Goal: Task Accomplishment & Management: Use online tool/utility

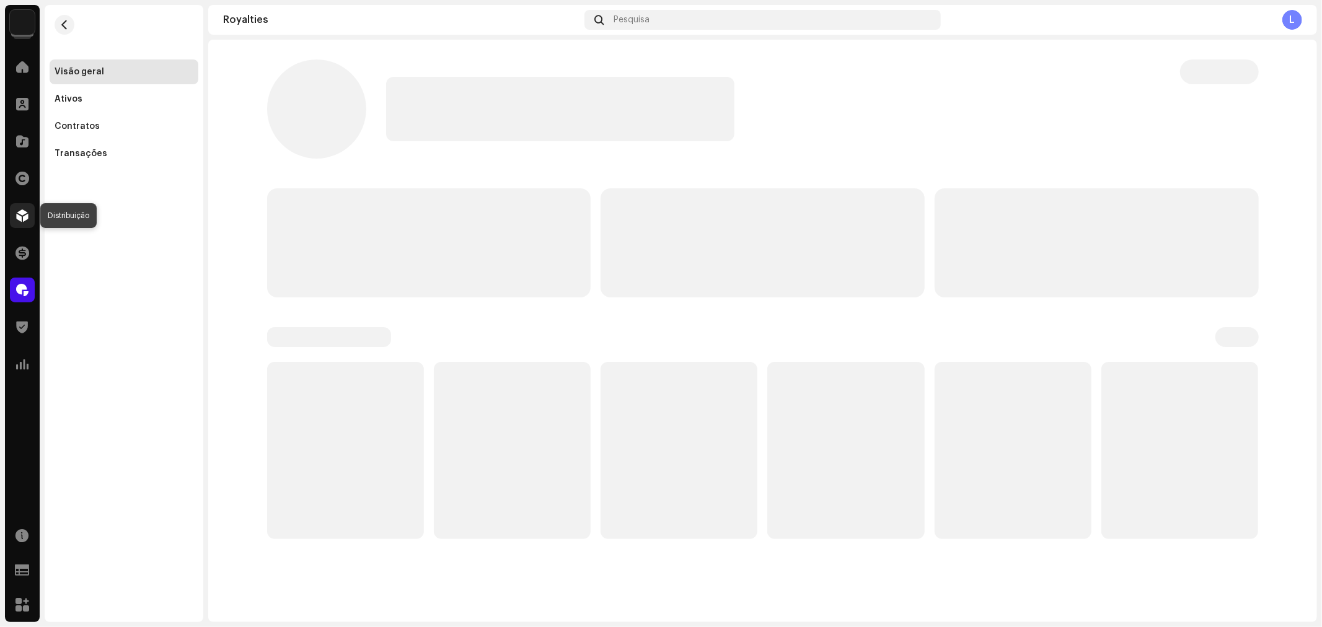
click at [22, 220] on span at bounding box center [22, 216] width 12 height 10
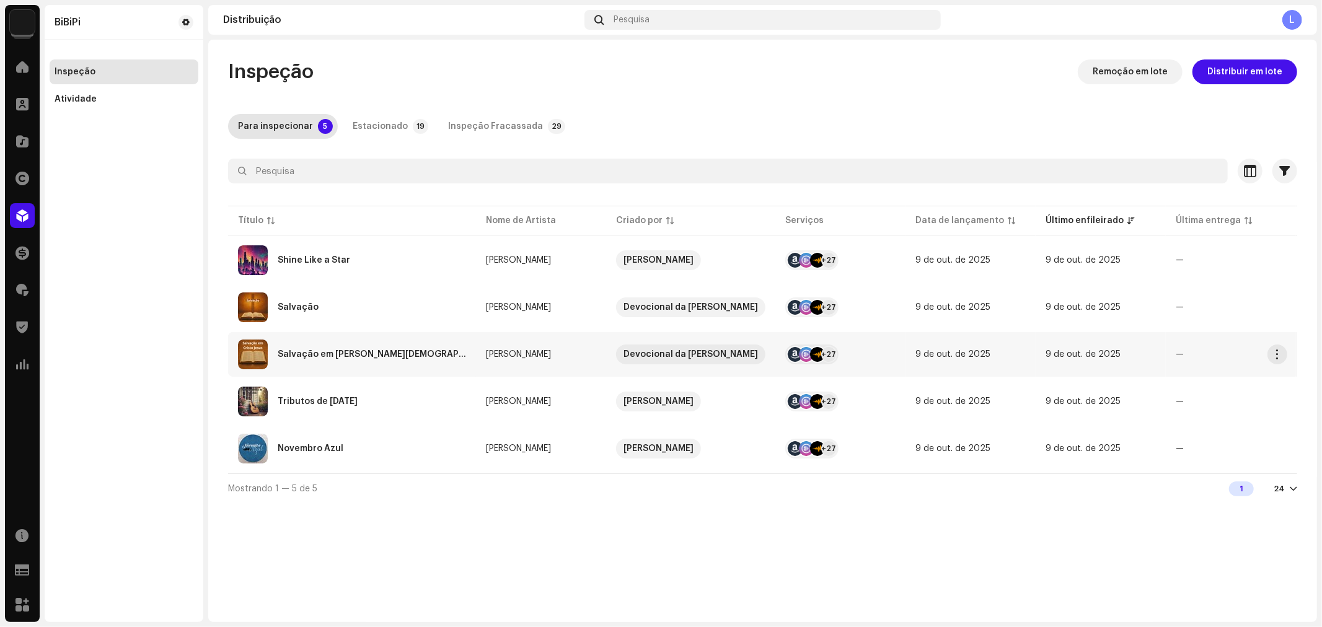
click at [339, 351] on div "Salvação em [PERSON_NAME][DEMOGRAPHIC_DATA]" at bounding box center [372, 354] width 188 height 9
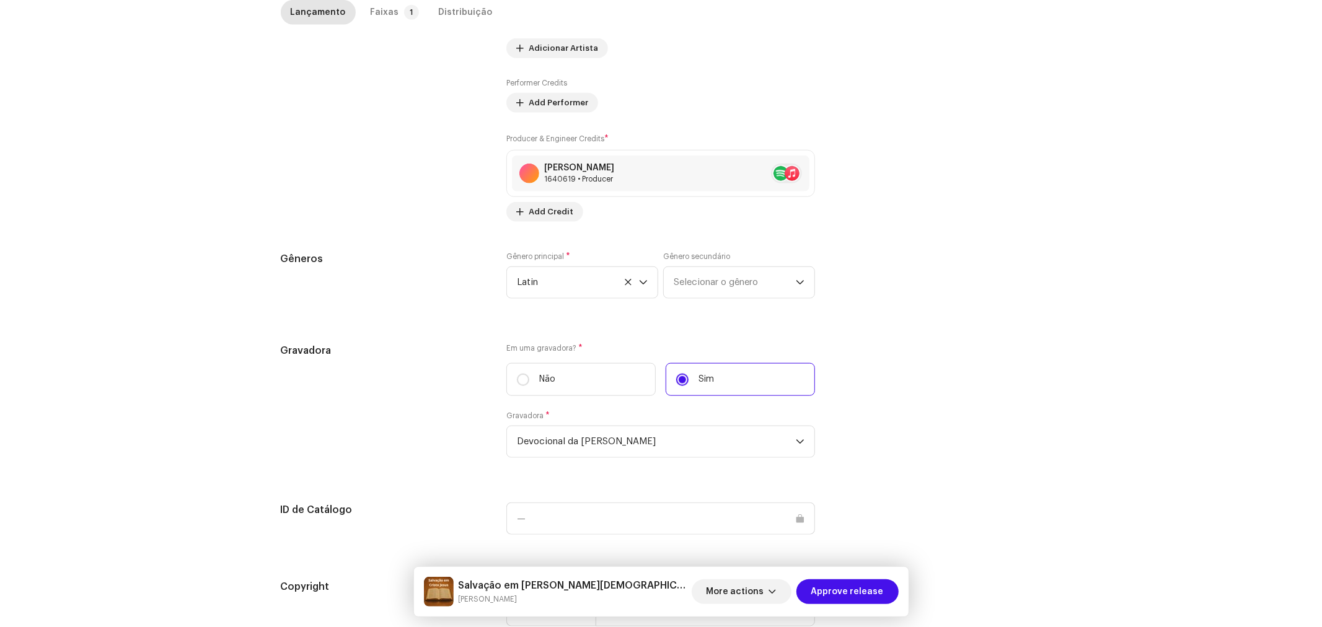
scroll to position [1039, 0]
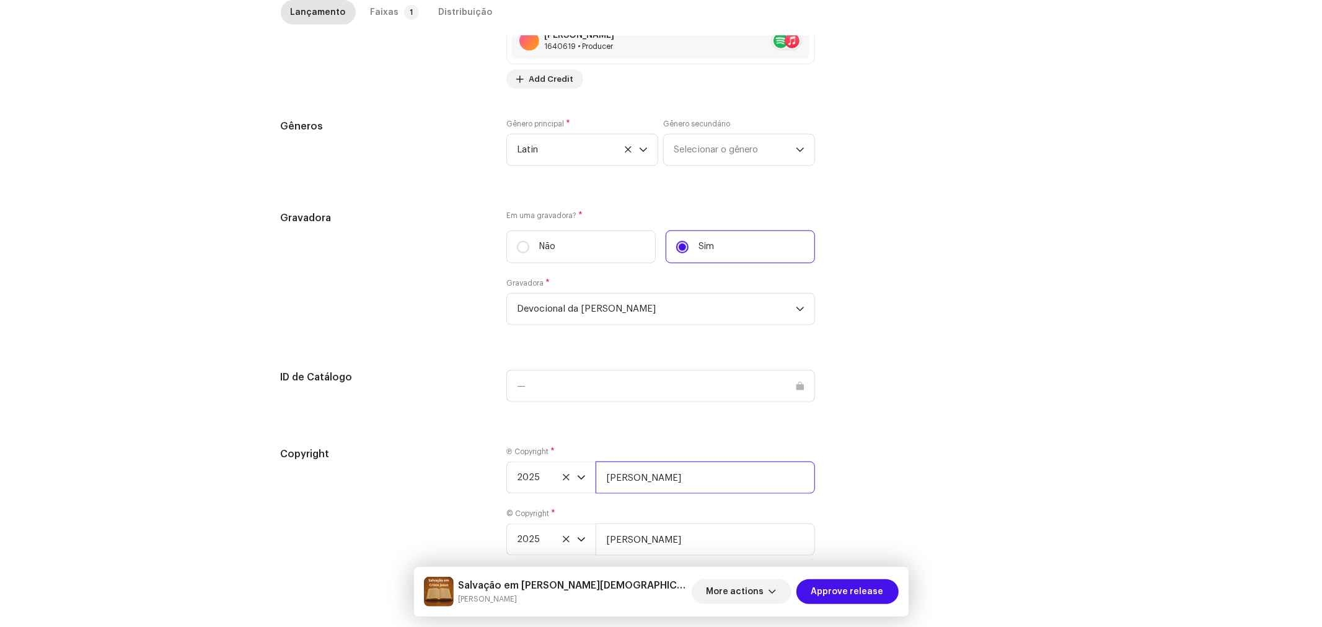
click at [691, 462] on input "[PERSON_NAME]" at bounding box center [705, 478] width 219 height 32
type input "[PERSON_NAME], Licenciada por BiBiPi"
click at [714, 524] on input "[PERSON_NAME]" at bounding box center [705, 540] width 219 height 32
type input "[PERSON_NAME], Licenciada por BiBiPi"
click at [388, 12] on div "Faixas" at bounding box center [385, 12] width 29 height 25
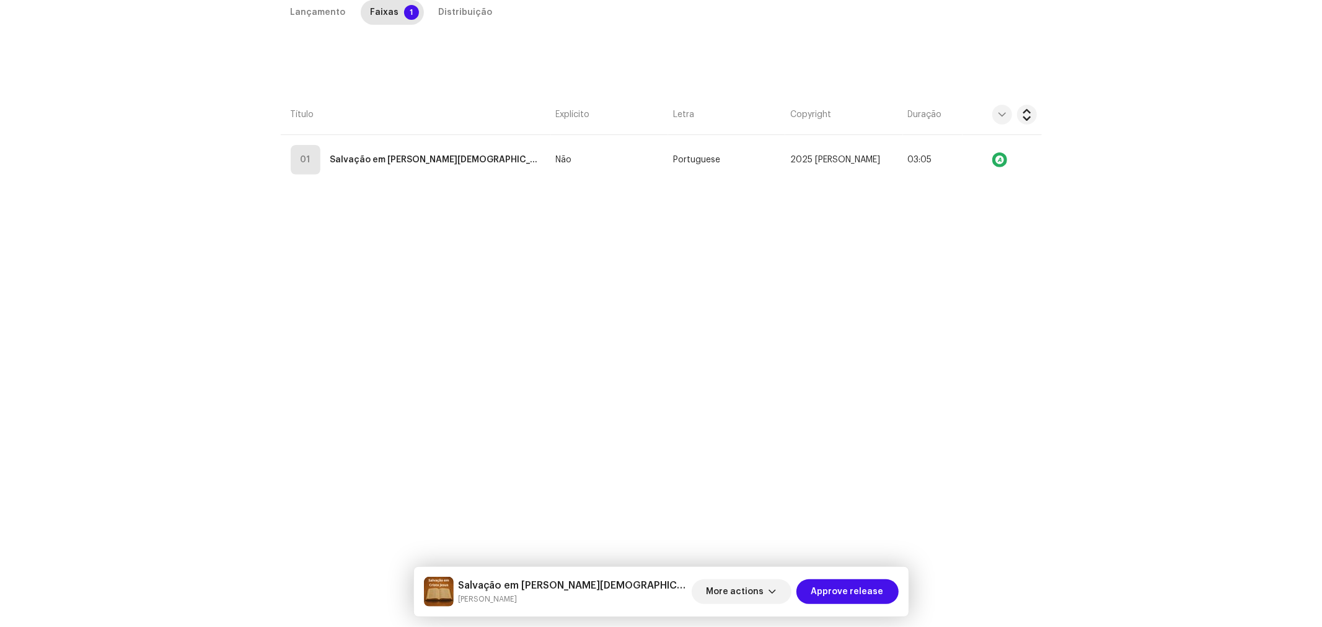
scroll to position [294, 0]
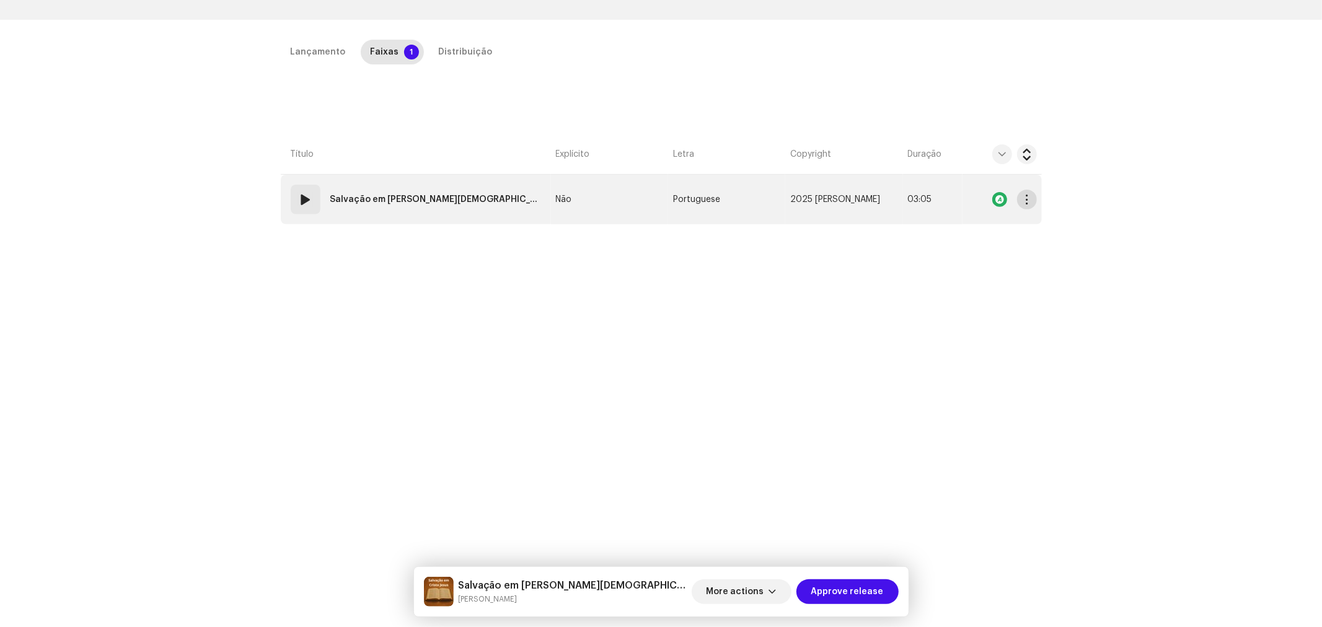
click at [1034, 190] on button "button" at bounding box center [1027, 200] width 20 height 20
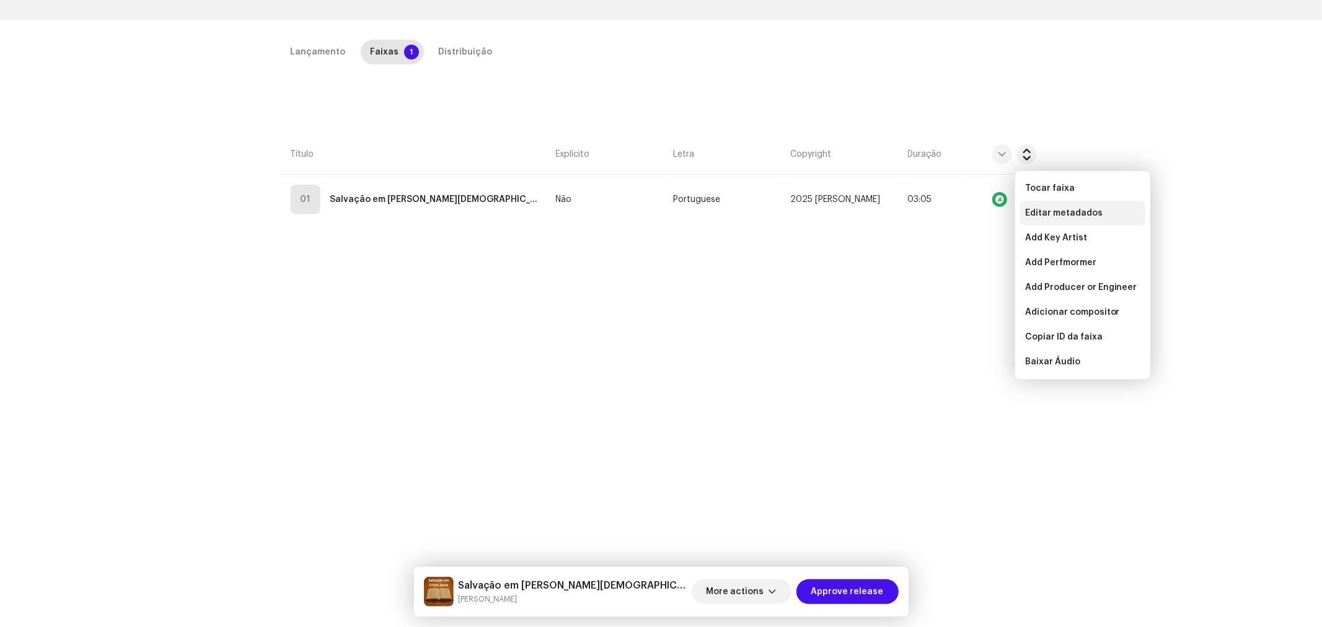
click at [1037, 209] on span "Editar metadados" at bounding box center [1065, 213] width 78 height 10
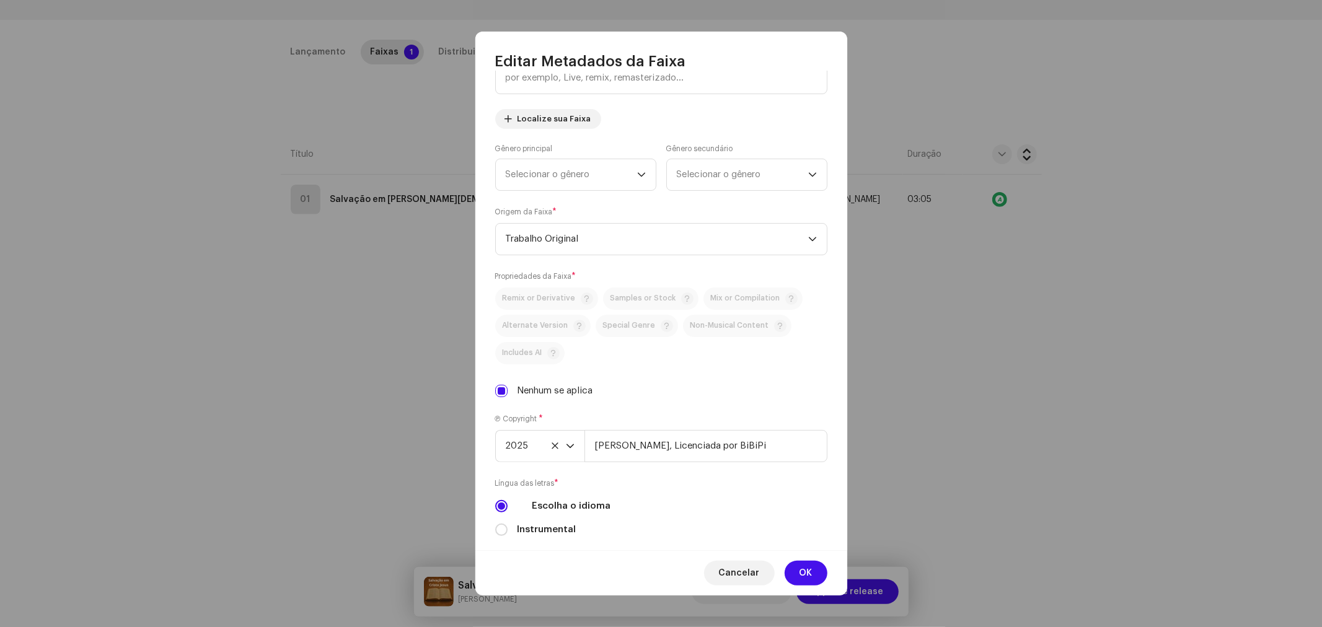
scroll to position [263, 0]
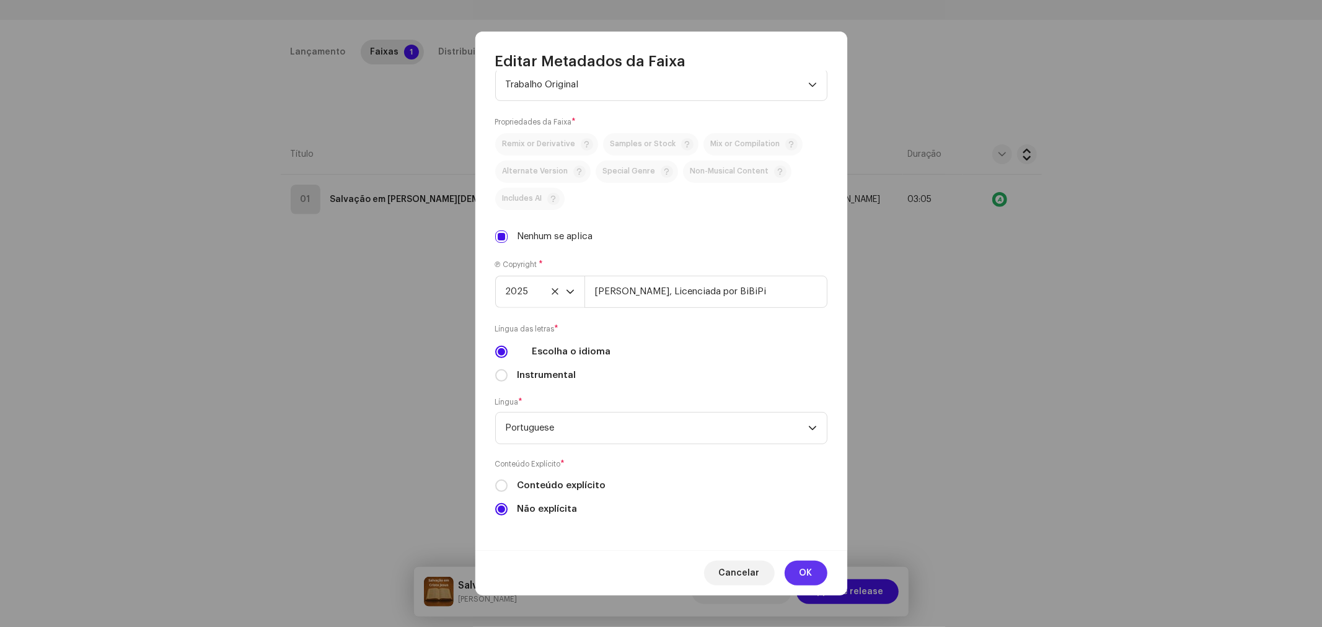
click at [811, 577] on span "OK" at bounding box center [806, 573] width 13 height 25
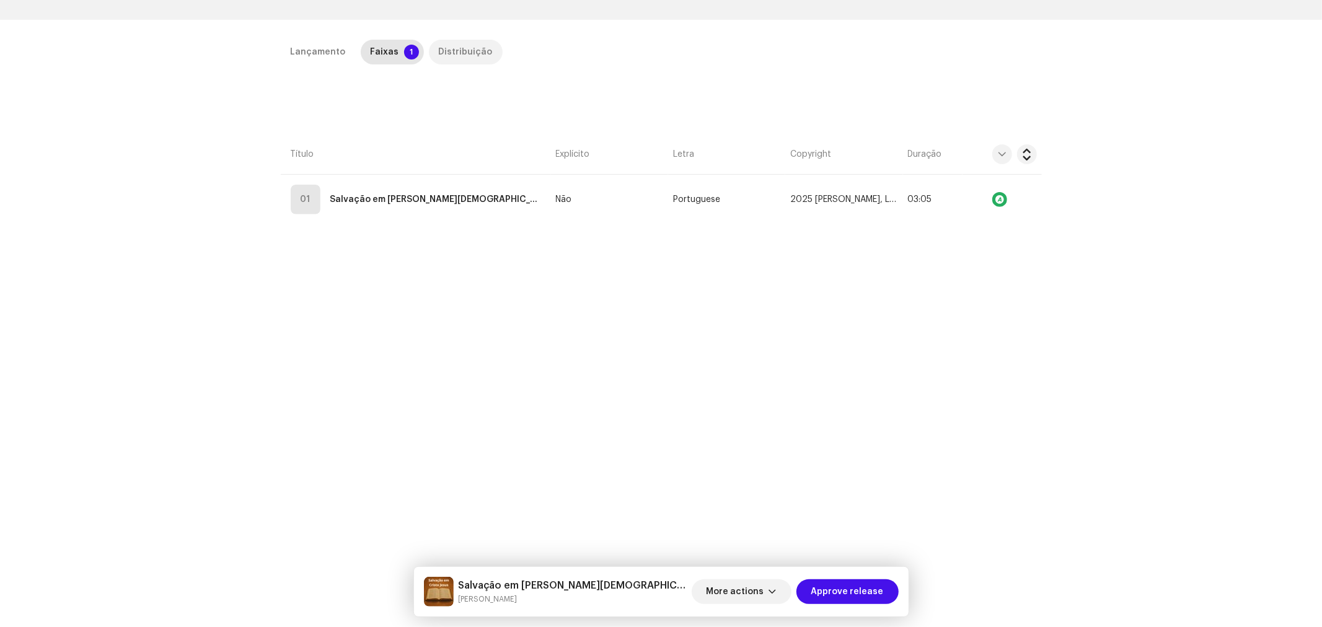
click at [456, 40] on div "Distribuição" at bounding box center [466, 52] width 54 height 25
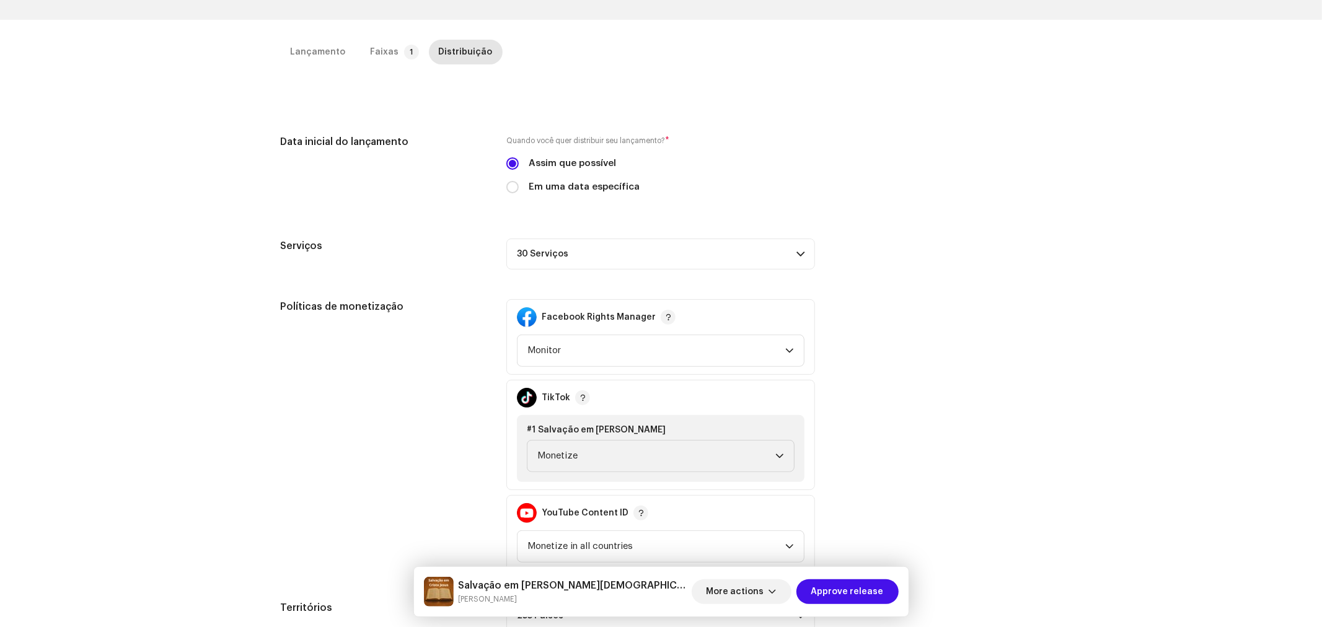
click at [952, 239] on div "Serviços 30 Serviços Amazon HD Audio Anghami Audiomack AWA Boomplay Deezer Face…" at bounding box center [661, 254] width 761 height 31
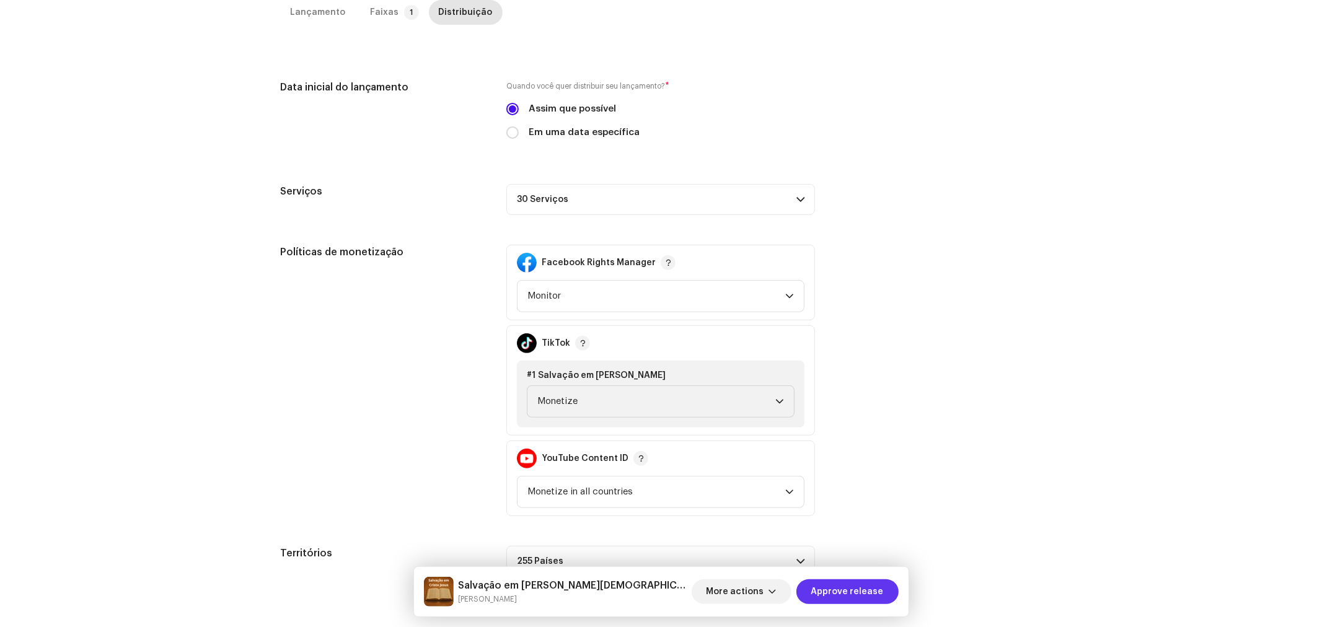
click at [846, 586] on span "Approve release" at bounding box center [848, 592] width 73 height 25
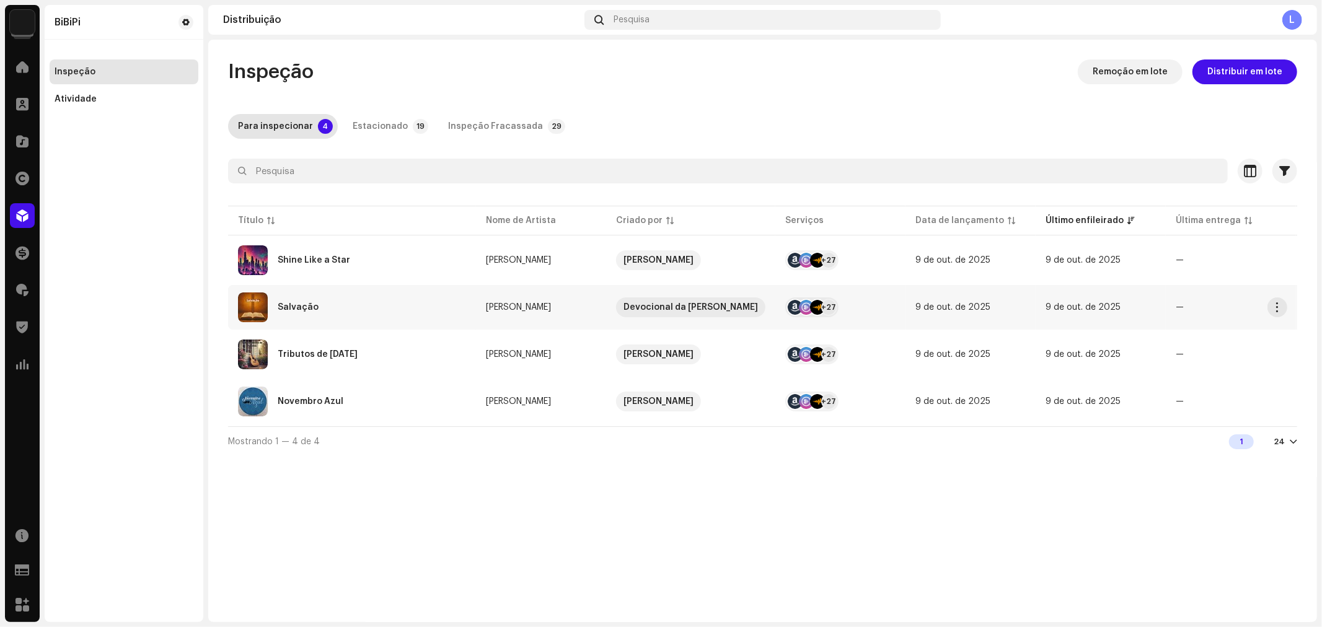
click at [305, 307] on div "Salvação" at bounding box center [298, 307] width 41 height 9
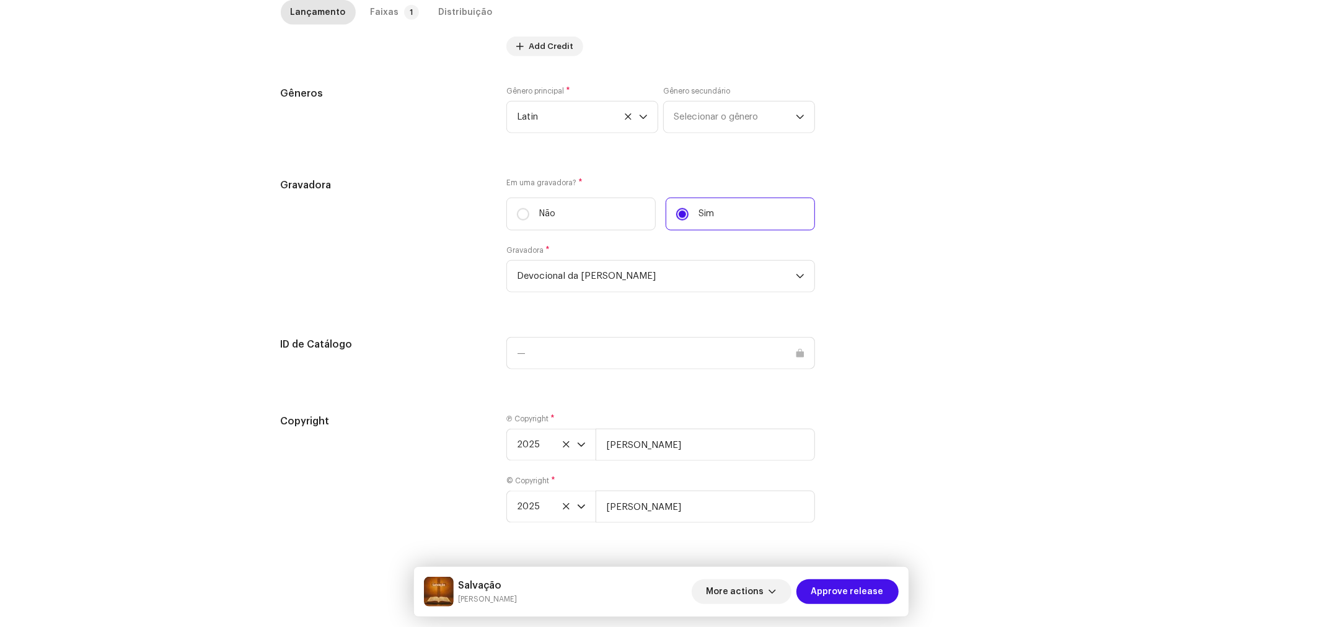
scroll to position [1039, 0]
click at [701, 443] on input "[PERSON_NAME]" at bounding box center [705, 445] width 219 height 32
type input "[PERSON_NAME], Licenciada por BiBiPi"
click at [698, 505] on input "[PERSON_NAME]" at bounding box center [705, 507] width 219 height 32
type input "[PERSON_NAME], Licenciada por BiBiPi"
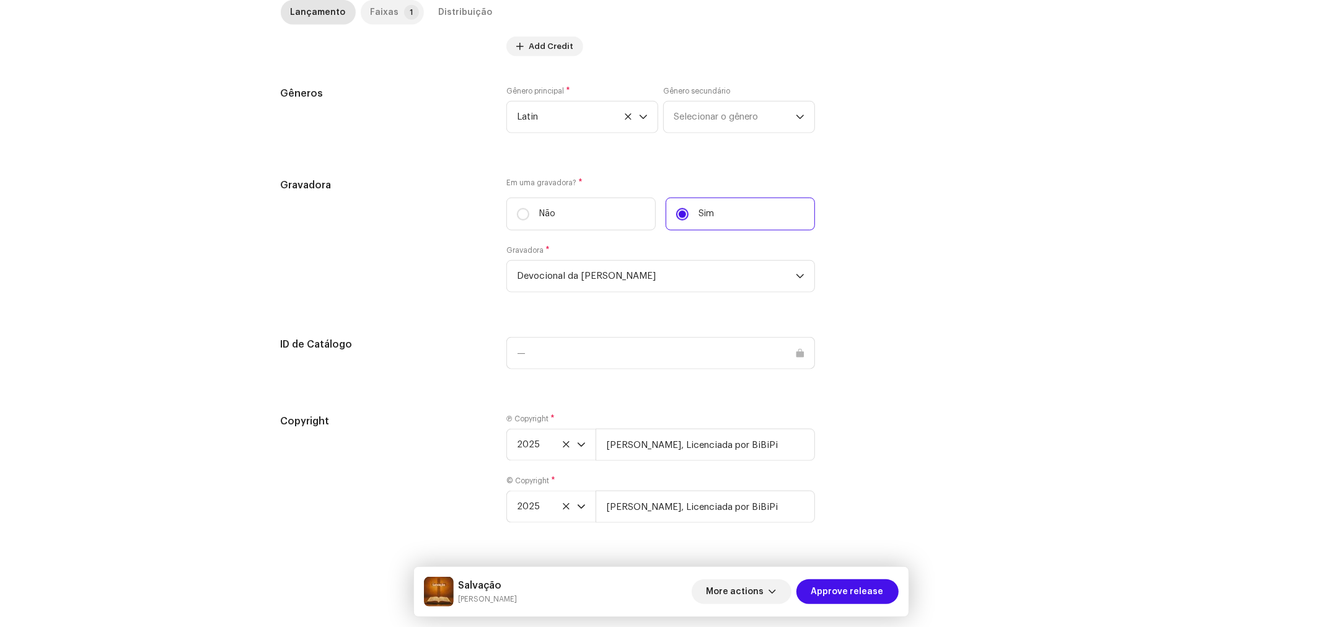
click at [391, 8] on p-tab "Faixas 1" at bounding box center [392, 12] width 63 height 25
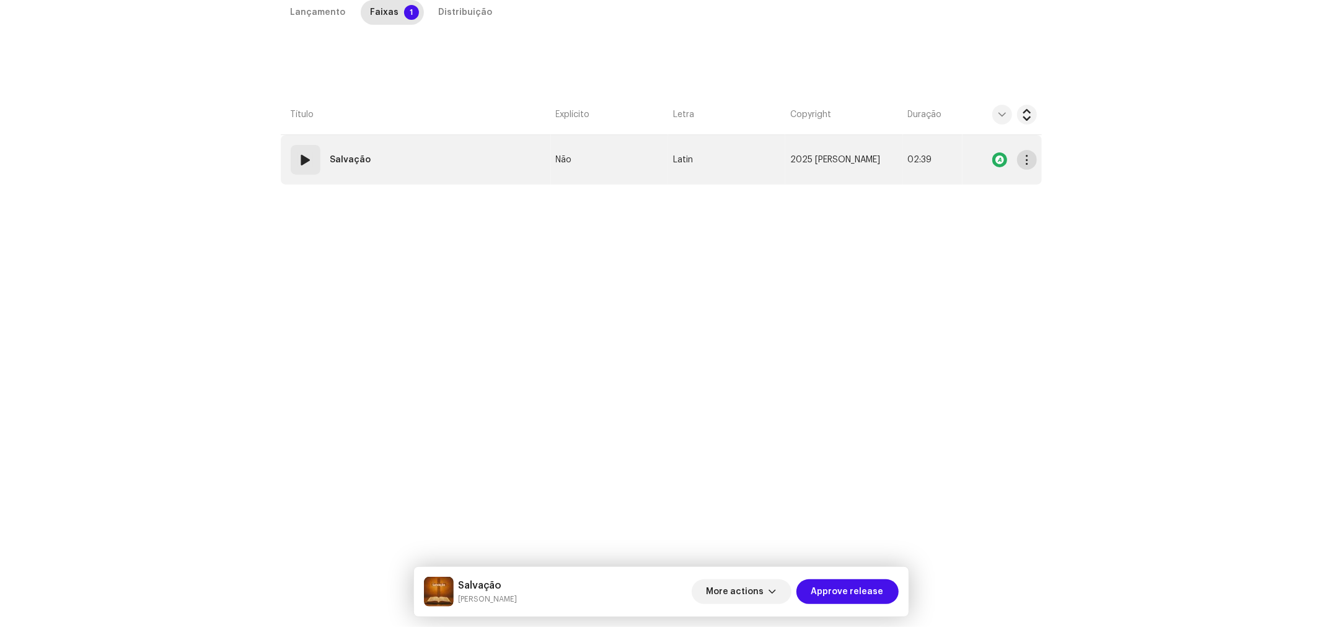
click at [1025, 164] on span "button" at bounding box center [1026, 160] width 9 height 10
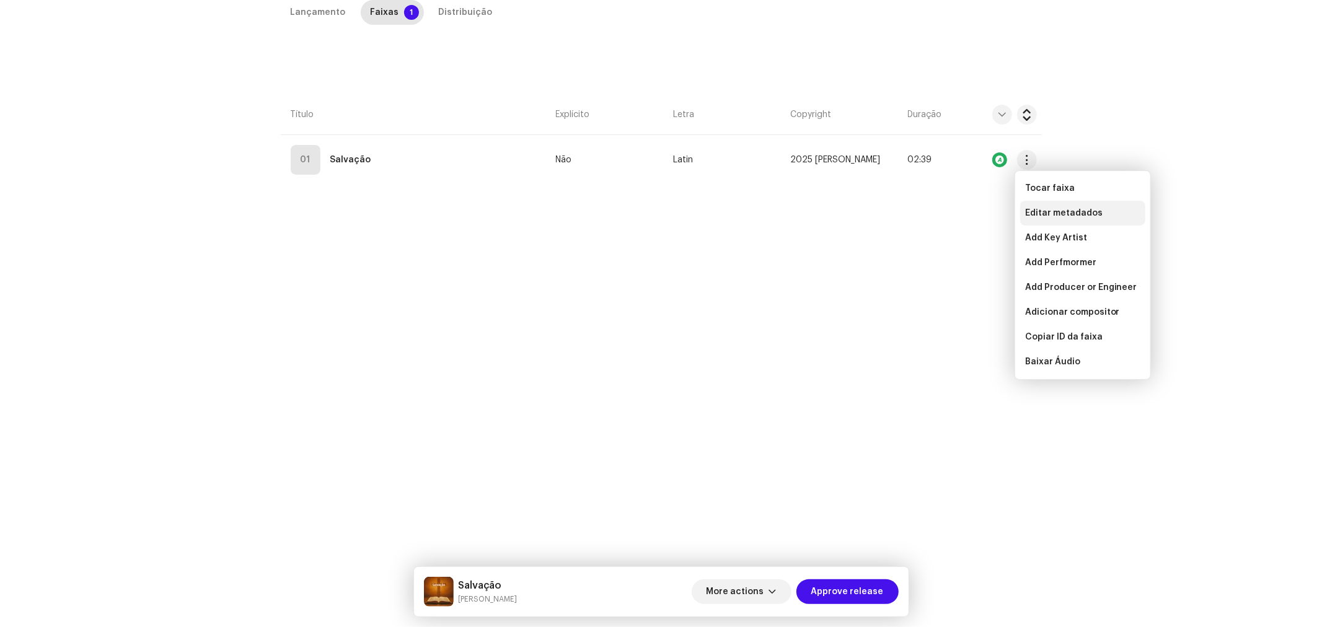
click at [1037, 206] on div "Editar metadados" at bounding box center [1083, 213] width 125 height 25
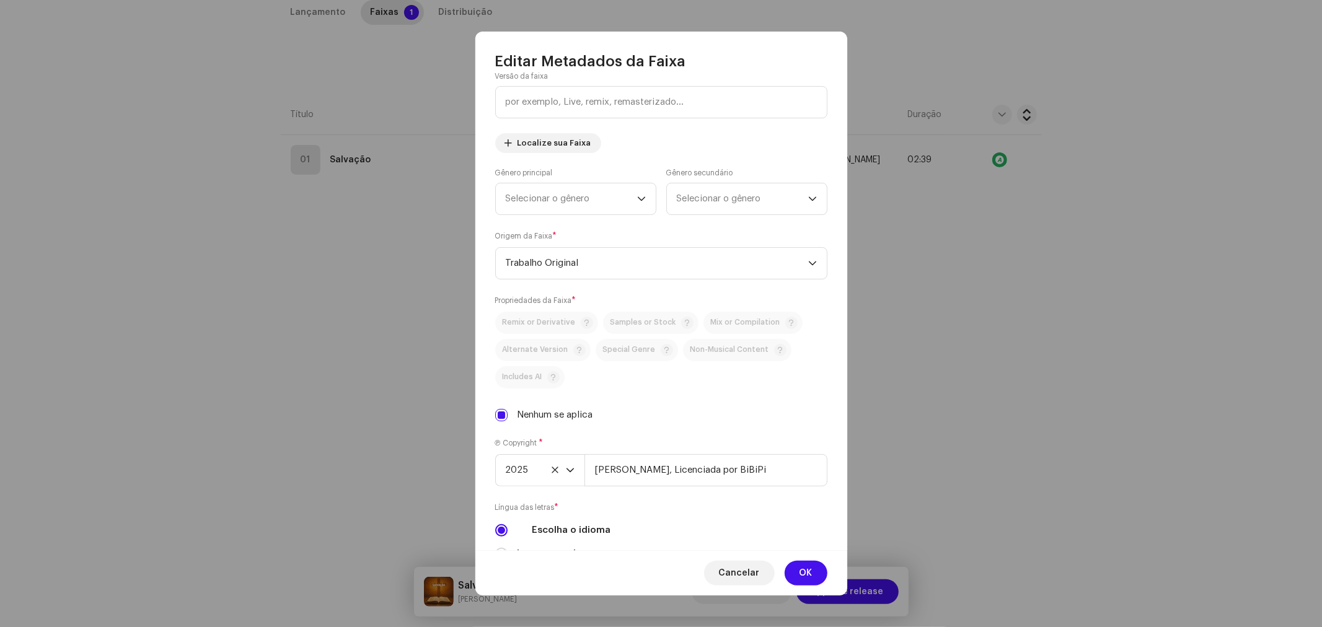
scroll to position [263, 0]
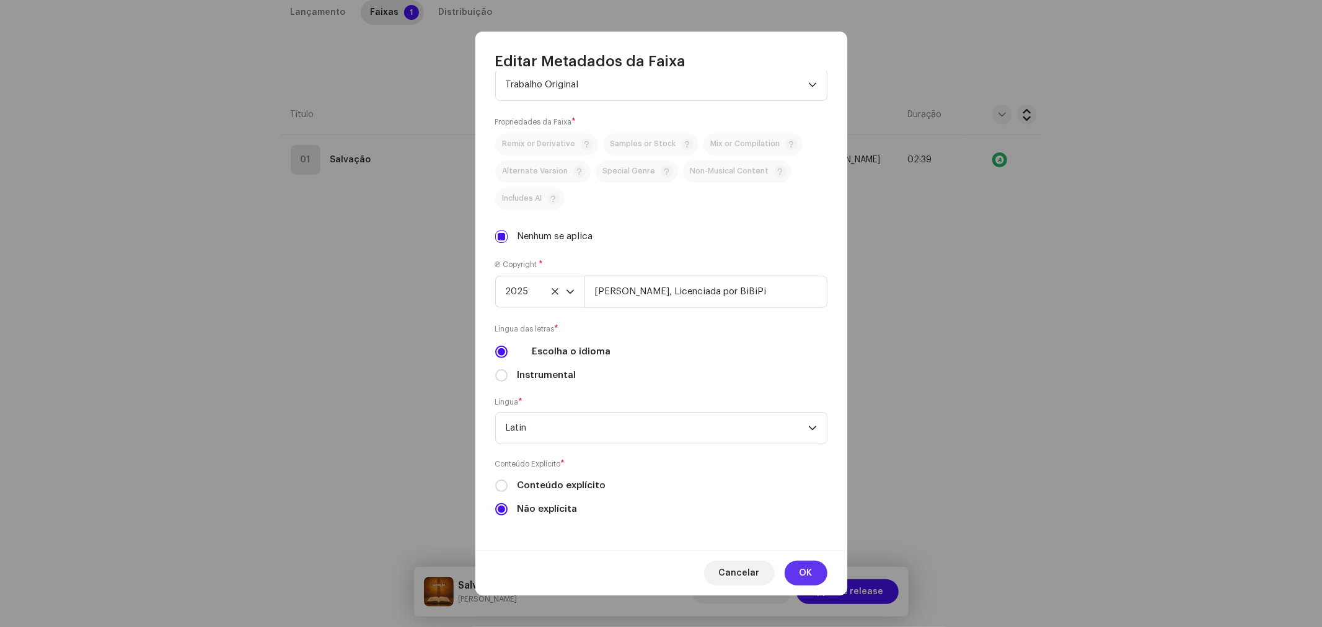
click at [810, 567] on span "OK" at bounding box center [806, 573] width 13 height 25
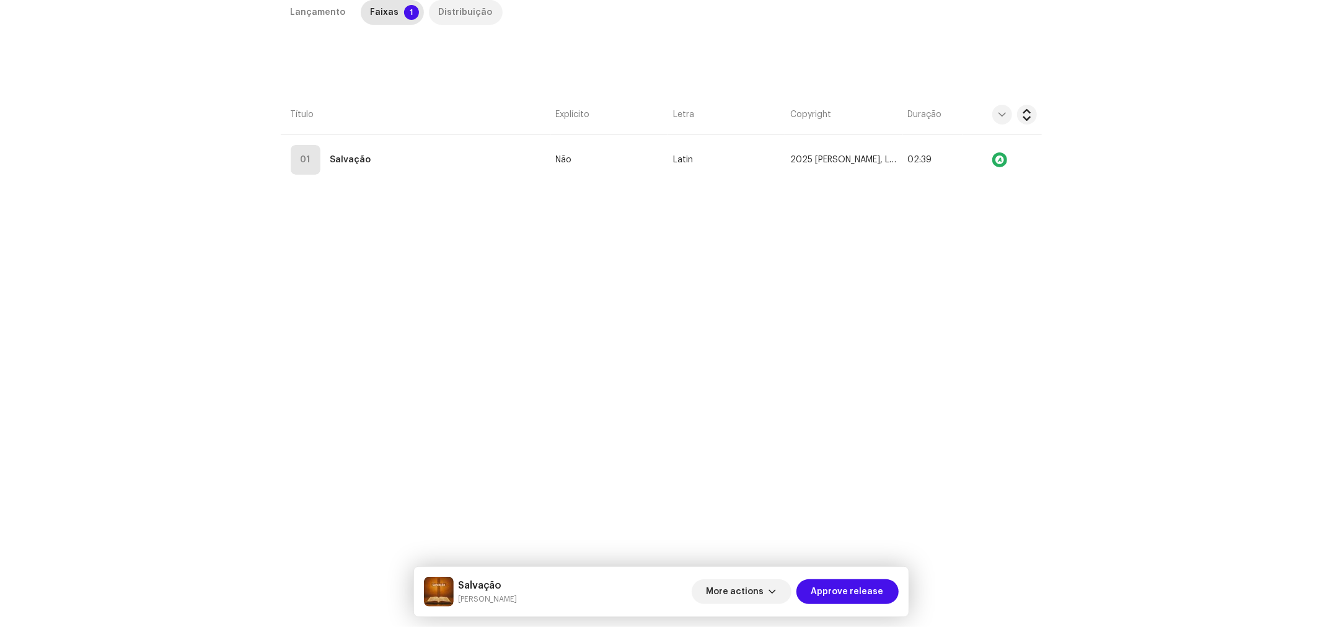
click at [462, 5] on div "Distribuição" at bounding box center [466, 12] width 54 height 25
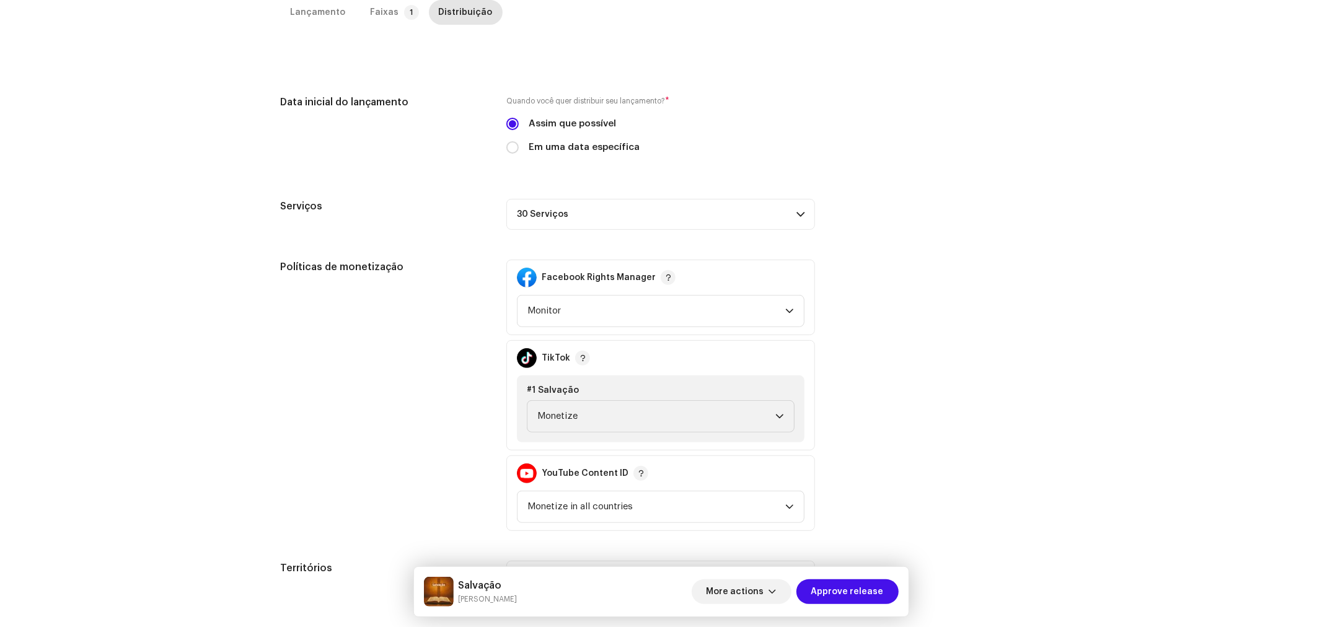
click at [919, 280] on div "Políticas de monetização Facebook Rights Manager Monitor TikTok #1 Salvação Mon…" at bounding box center [661, 396] width 761 height 272
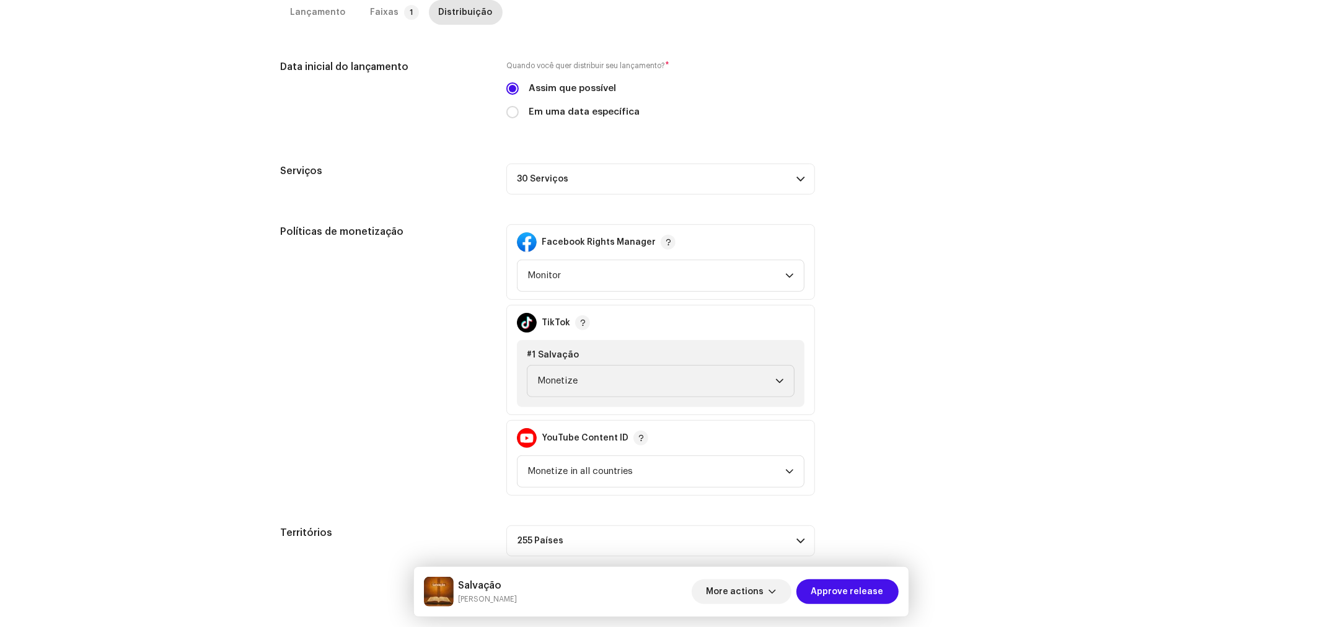
scroll to position [348, 0]
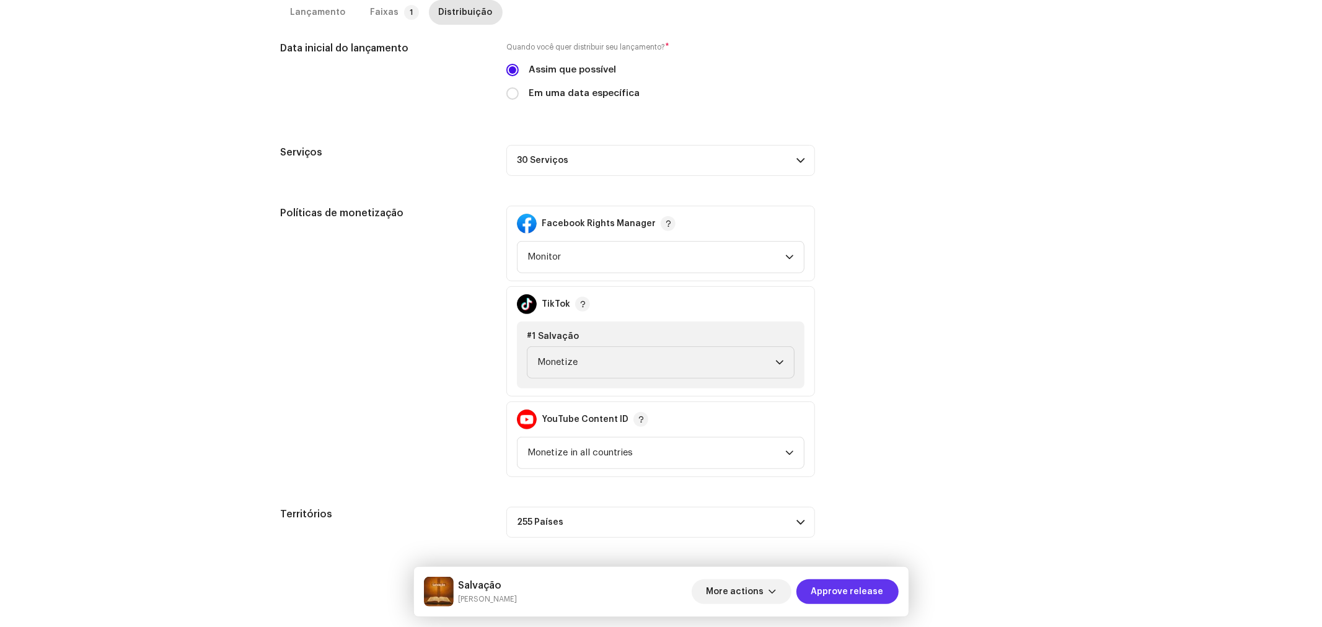
click at [861, 587] on span "Approve release" at bounding box center [848, 592] width 73 height 25
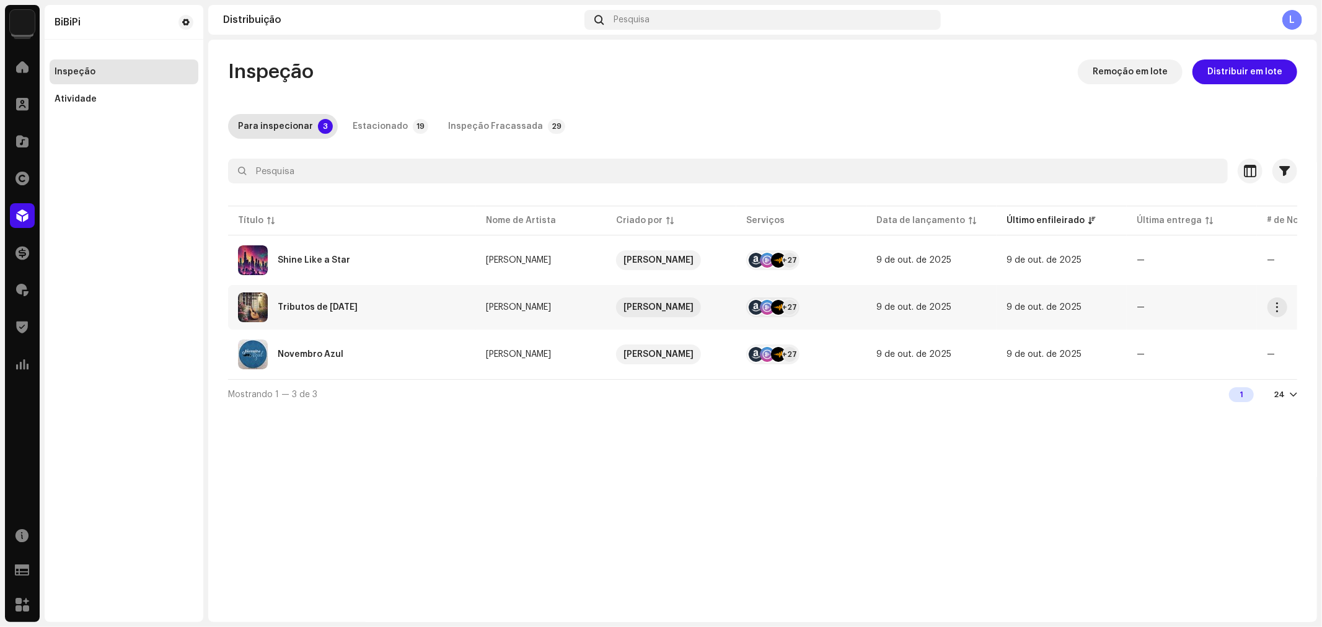
click at [393, 304] on div "Tributos de [DATE]" at bounding box center [352, 308] width 228 height 30
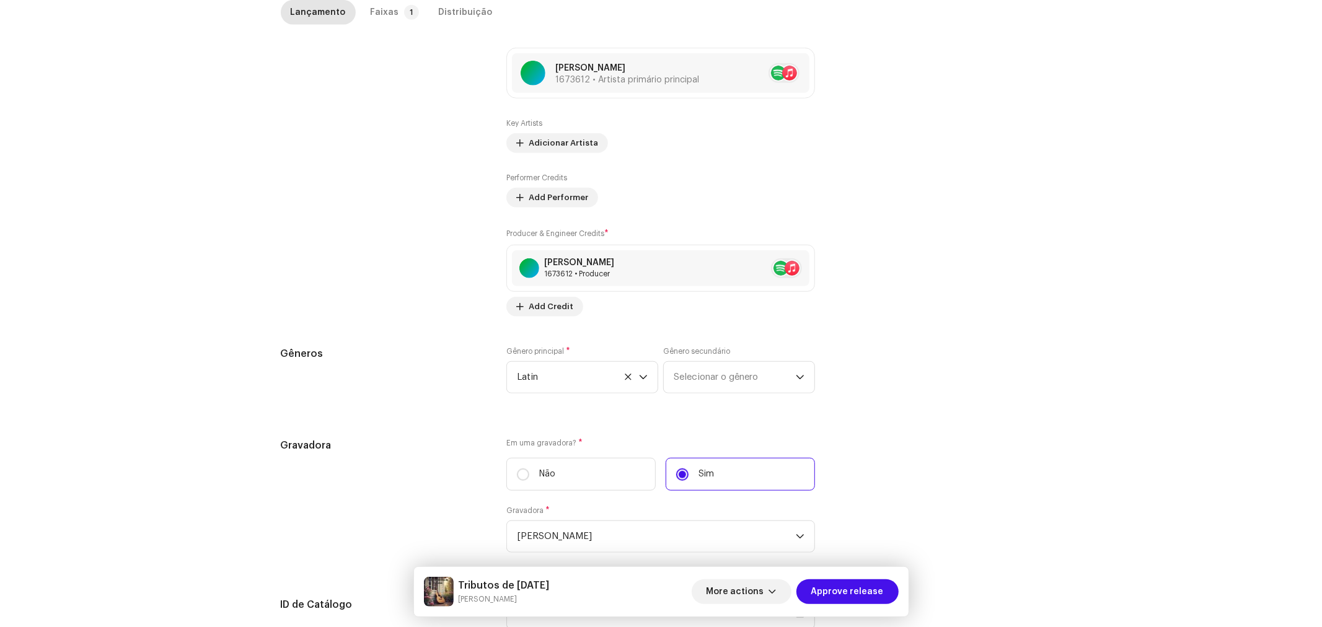
scroll to position [1025, 0]
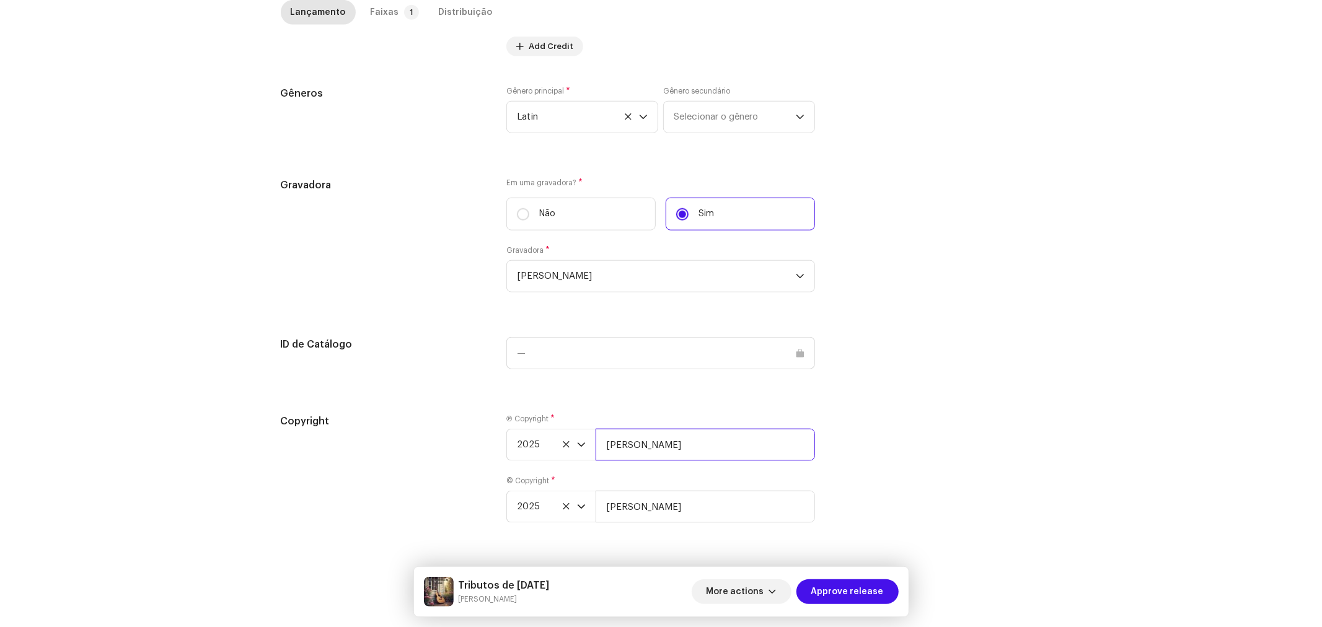
click at [663, 456] on input "[PERSON_NAME]" at bounding box center [705, 445] width 219 height 32
type input "[PERSON_NAME], Licenciada por BiBiPi"
click at [679, 505] on input "[PERSON_NAME]" at bounding box center [705, 507] width 219 height 32
type input "[PERSON_NAME], Licenciada por BiBiPi"
click at [404, 14] on p-badge "1" at bounding box center [411, 12] width 15 height 15
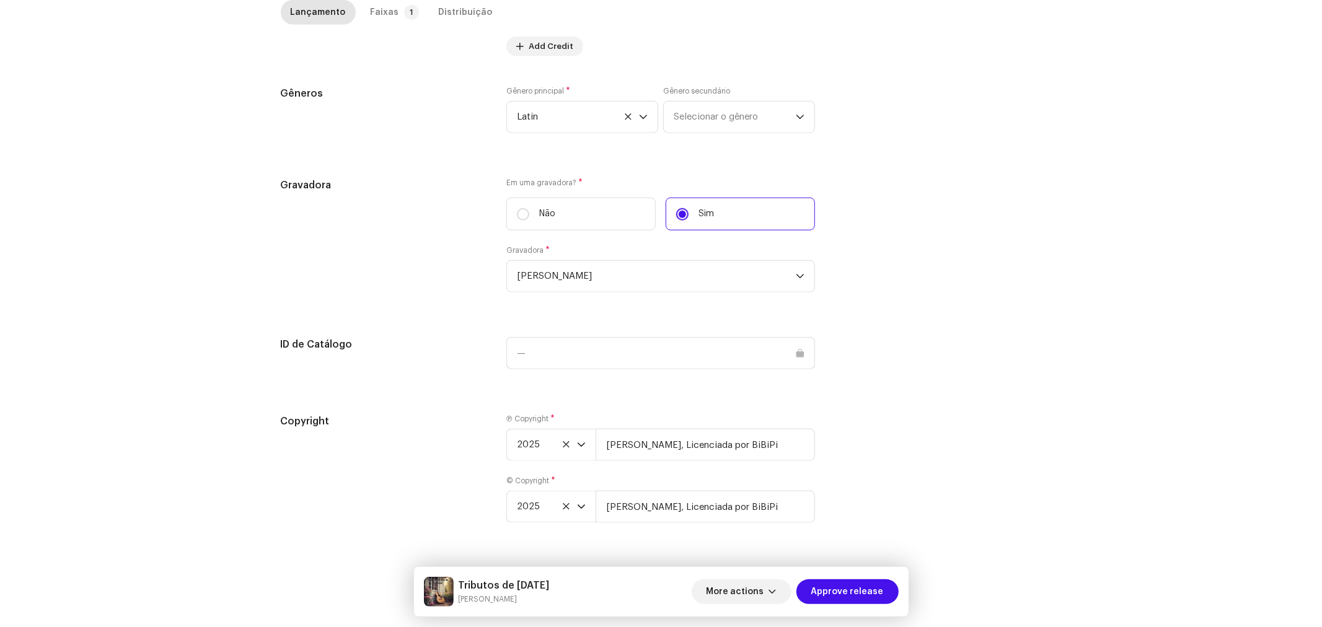
scroll to position [280, 0]
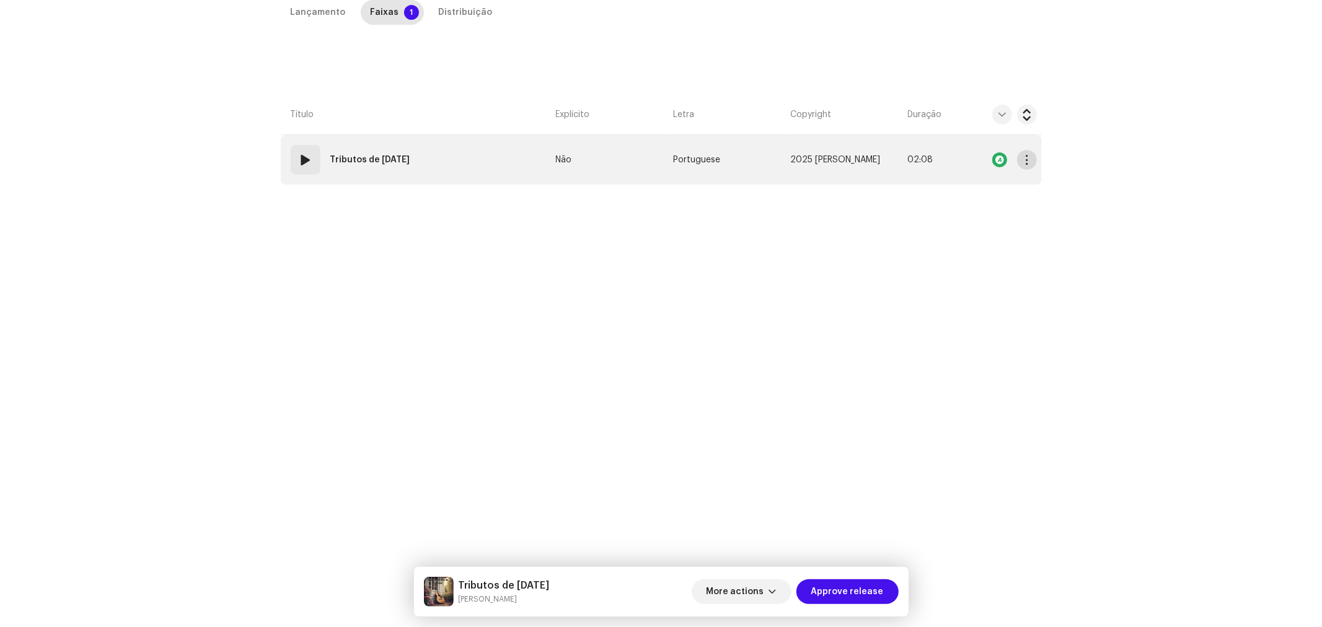
click at [1028, 164] on span "button" at bounding box center [1026, 160] width 9 height 10
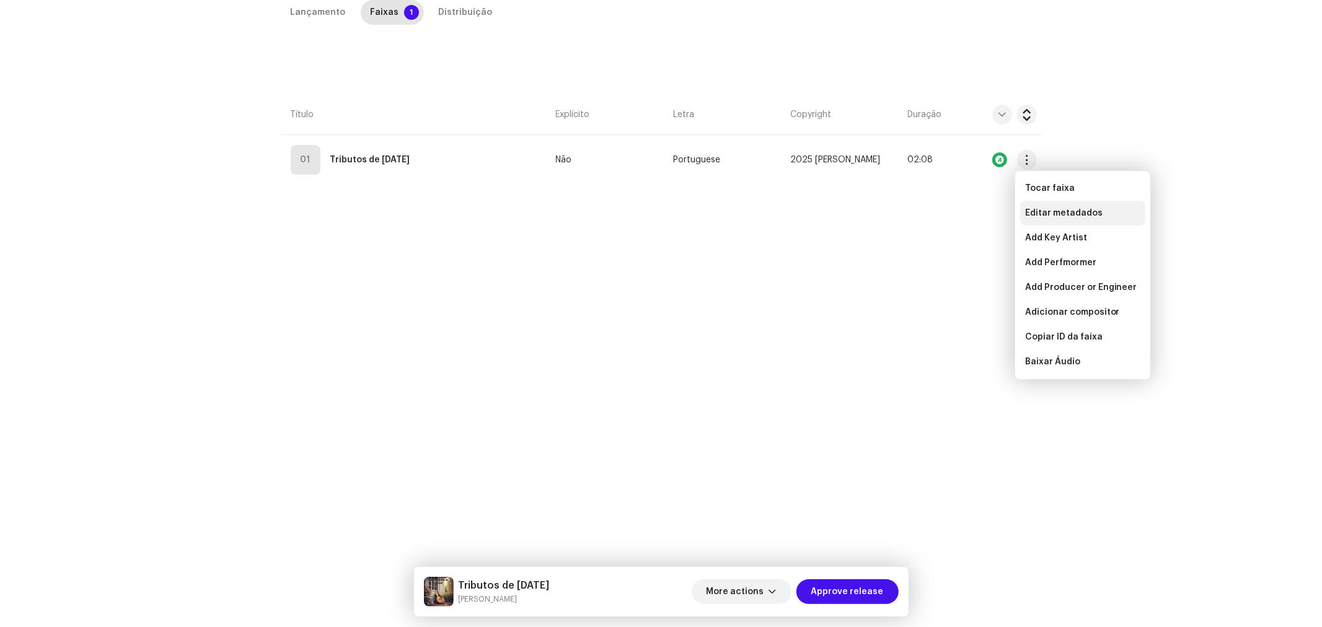
click at [1037, 213] on span "Editar metadados" at bounding box center [1065, 213] width 78 height 10
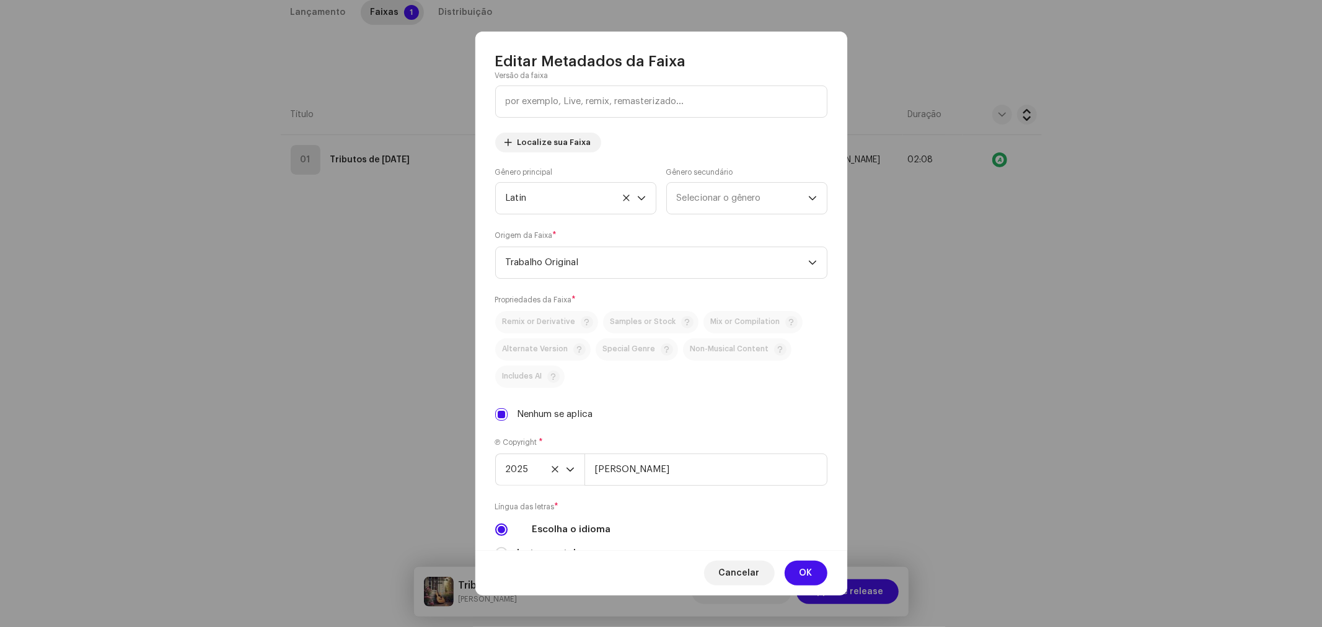
scroll to position [206, 0]
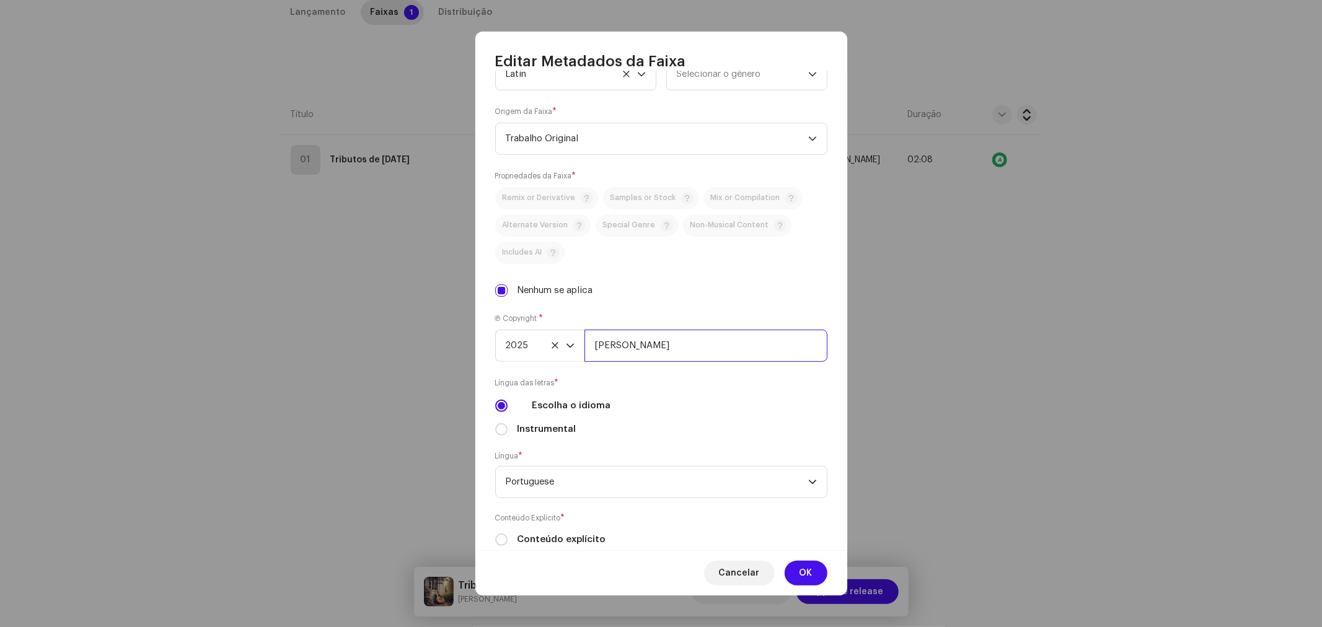
click at [676, 337] on input "[PERSON_NAME]" at bounding box center [706, 346] width 243 height 32
type input "[PERSON_NAME], Licenciada por BiBiPi"
click at [808, 570] on span "OK" at bounding box center [806, 573] width 13 height 25
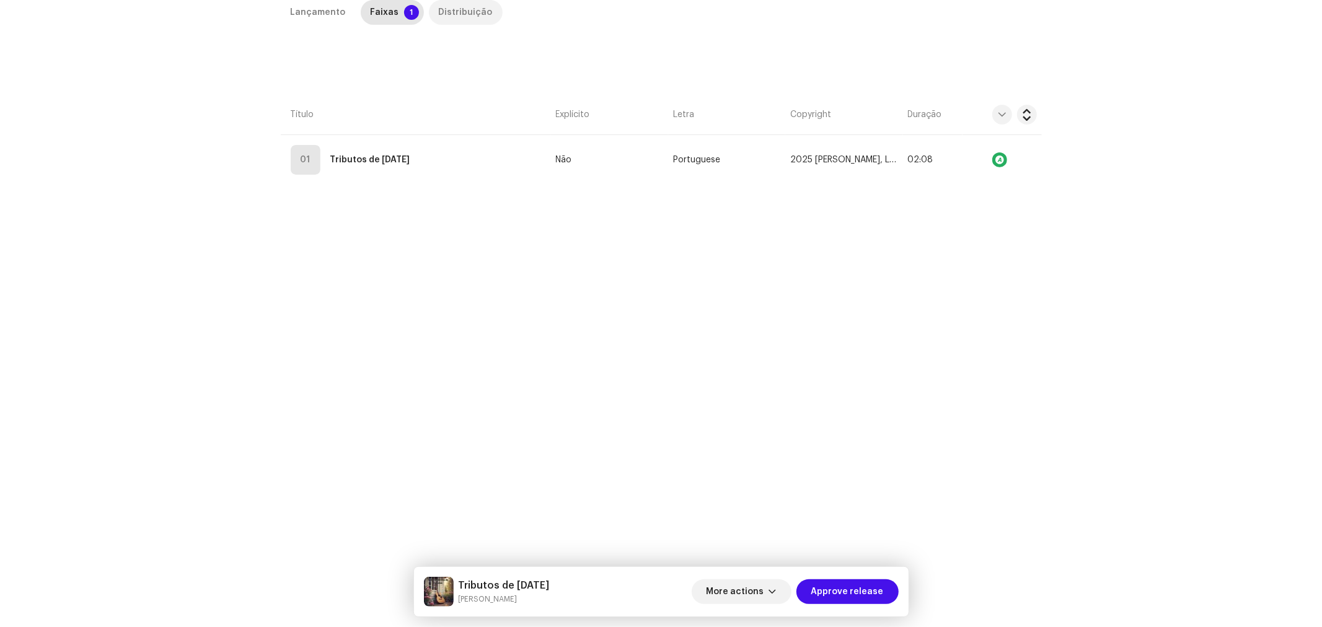
click at [473, 14] on div "Distribuição" at bounding box center [466, 12] width 54 height 25
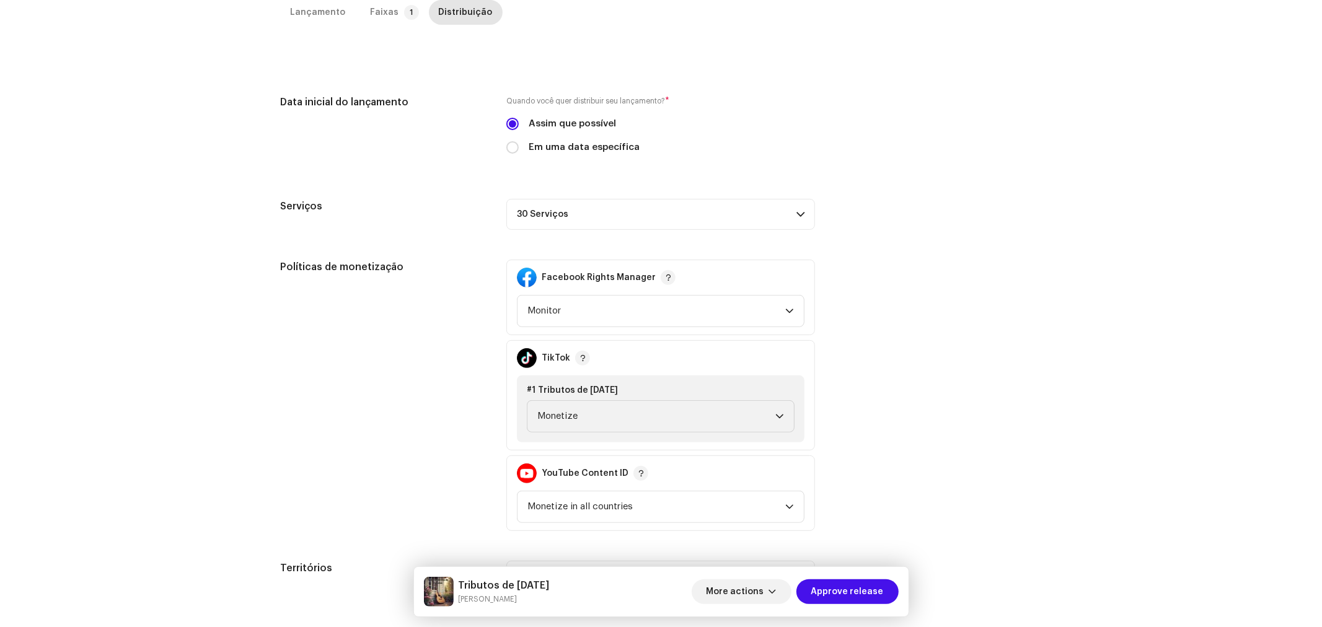
click at [908, 274] on div "Políticas de monetização Facebook Rights Manager Monitor TikTok #1 Tributos de …" at bounding box center [661, 396] width 761 height 272
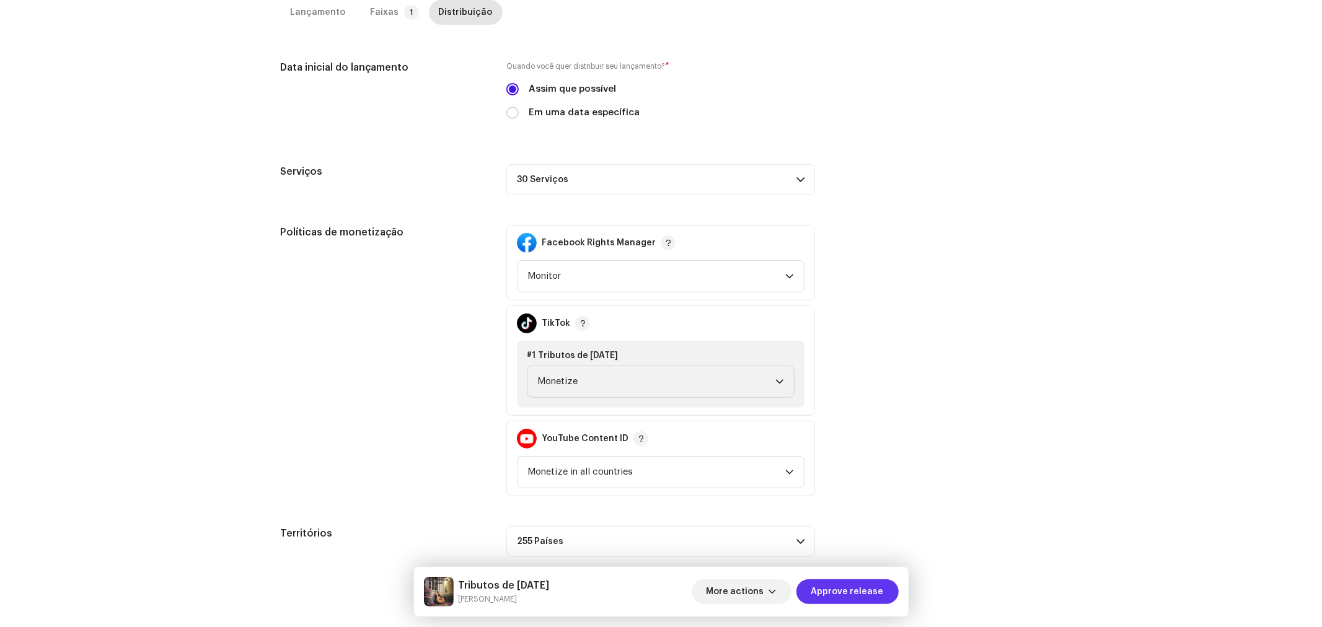
scroll to position [335, 0]
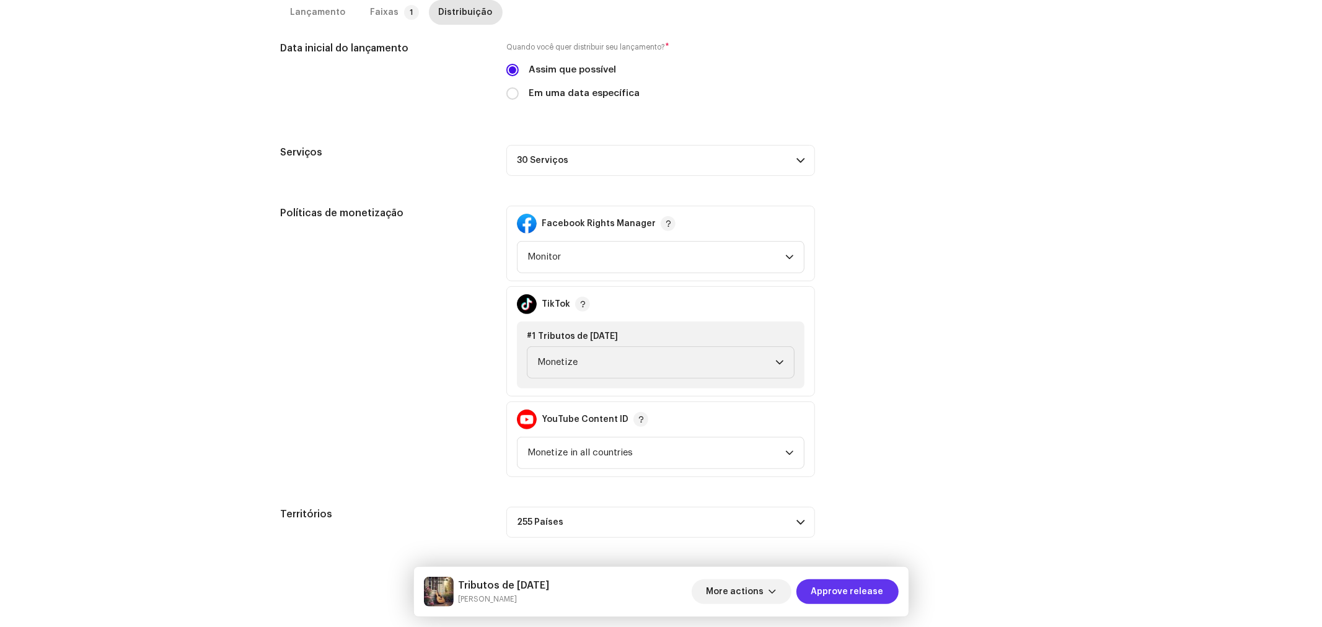
click at [871, 597] on span "Approve release" at bounding box center [848, 592] width 73 height 25
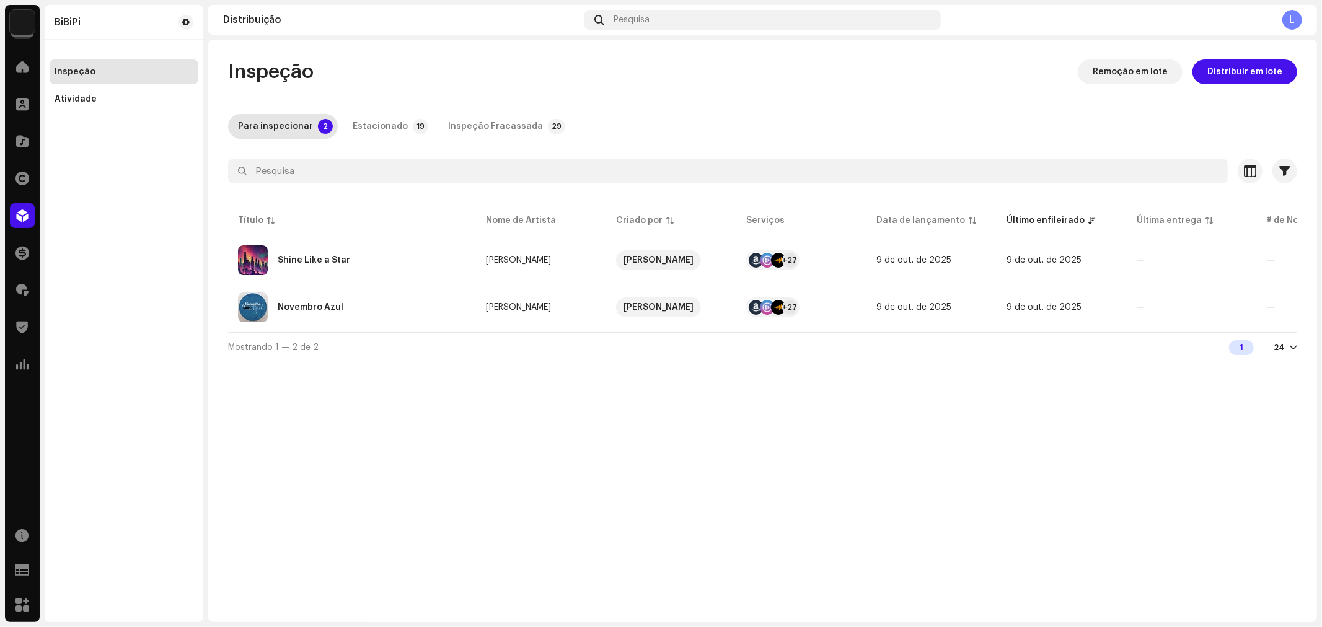
click at [1182, 461] on div "Inspeção Remoção em lote Distribuir em lote Para inspecionar 2 Estacionado 19 I…" at bounding box center [762, 331] width 1109 height 583
